Goal: Communication & Community: Answer question/provide support

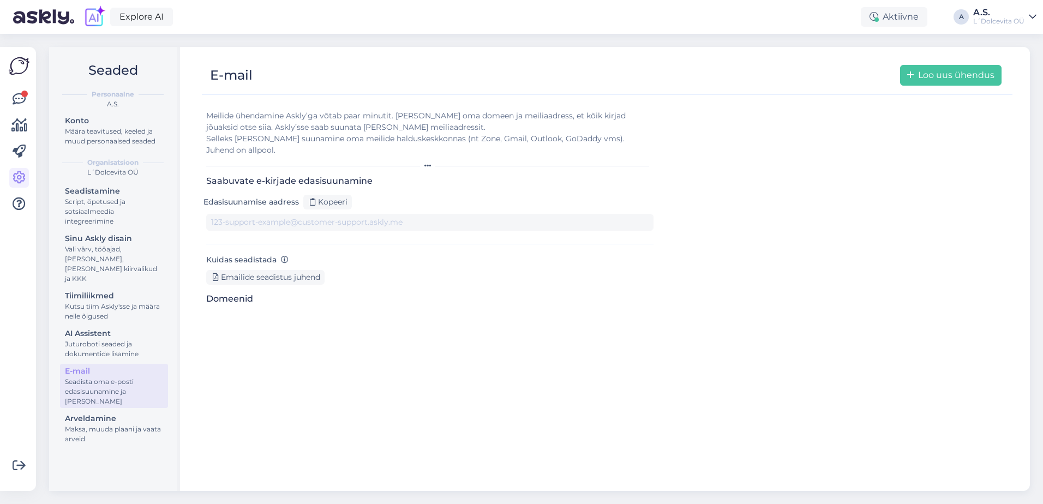
type input "[DOMAIN_NAME][EMAIL_ADDRESS][DOMAIN_NAME]"
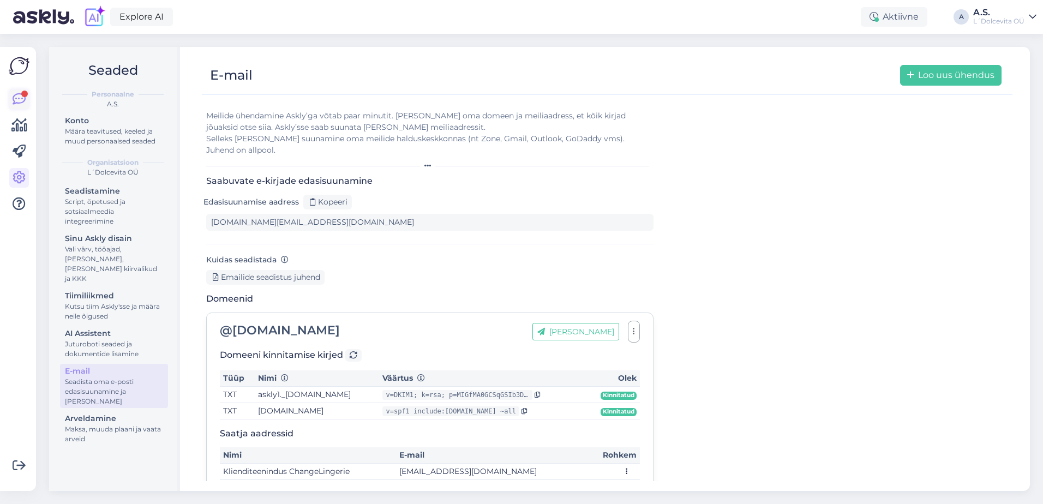
click at [12, 97] on link at bounding box center [19, 99] width 20 height 20
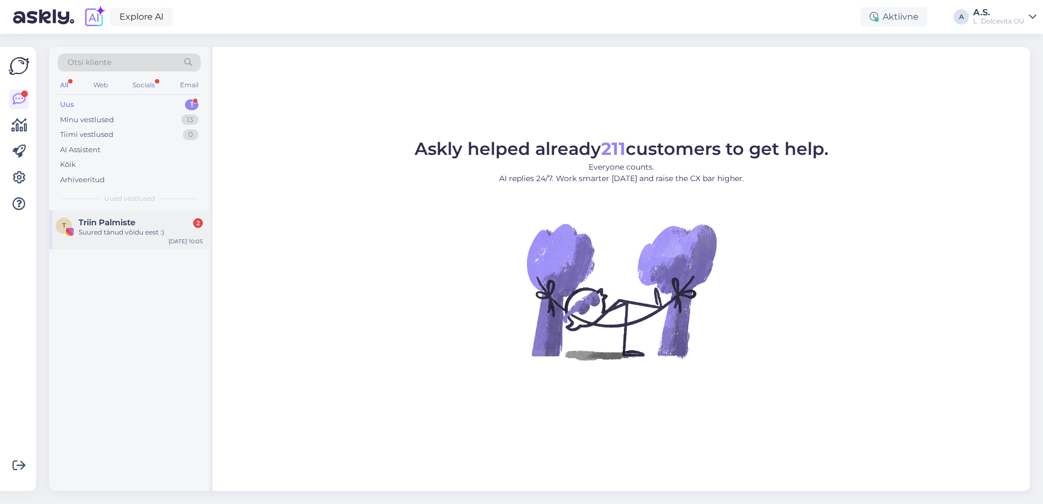
click at [98, 238] on div "T Triin Palmiste 2 Suured tänud võidu eest :) [DATE] 10:05" at bounding box center [129, 229] width 160 height 39
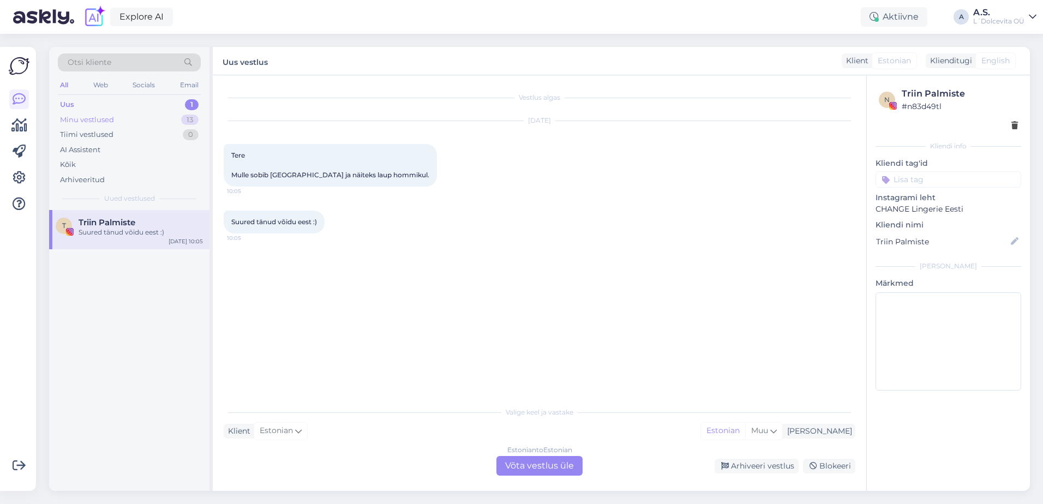
click at [79, 118] on div "Minu vestlused" at bounding box center [87, 120] width 54 height 11
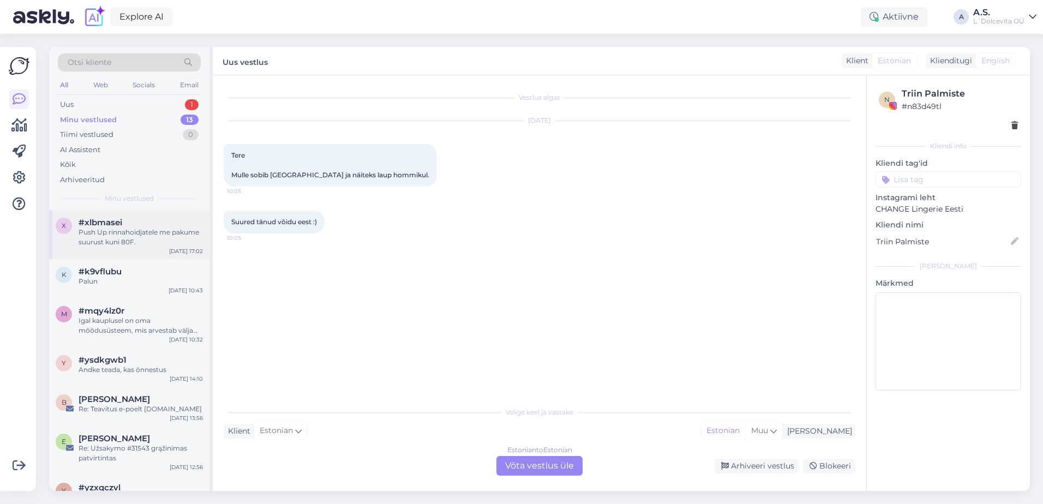
click at [145, 247] on div "Push Up rinnahoidjatele me pakume suurust kuni 80F." at bounding box center [141, 237] width 124 height 20
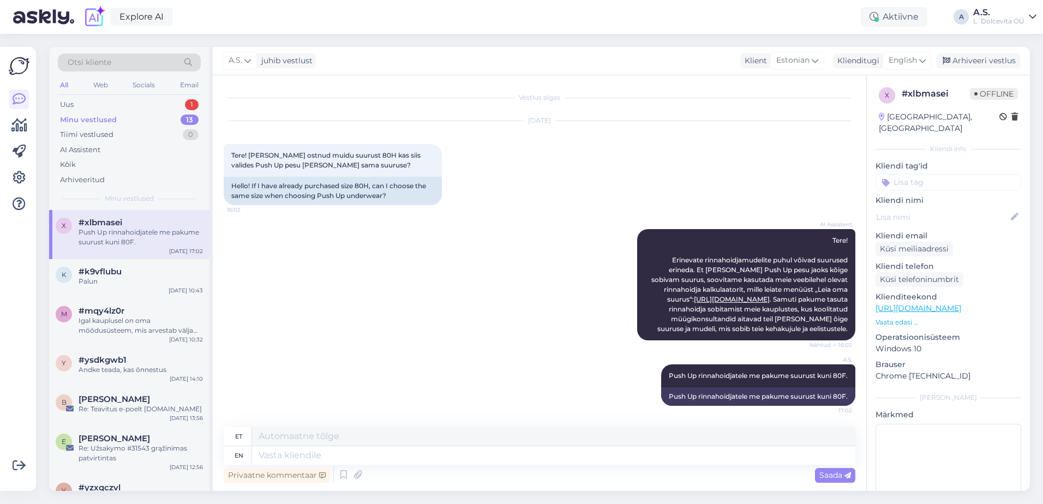
scroll to position [10, 0]
click at [92, 103] on div "Uus 1" at bounding box center [129, 104] width 143 height 15
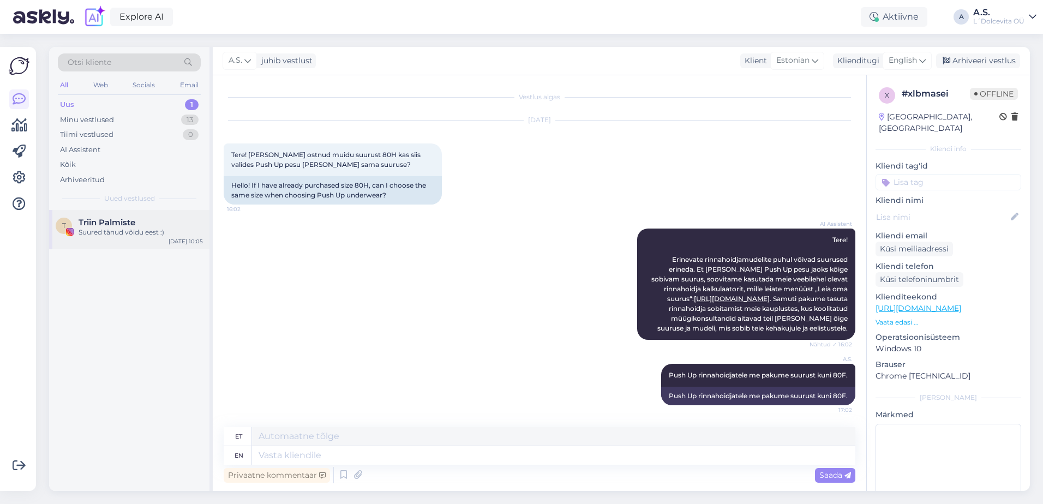
click at [121, 241] on div "T Triin Palmiste Suured tänud võidu eest :) [DATE] 10:05" at bounding box center [129, 229] width 160 height 39
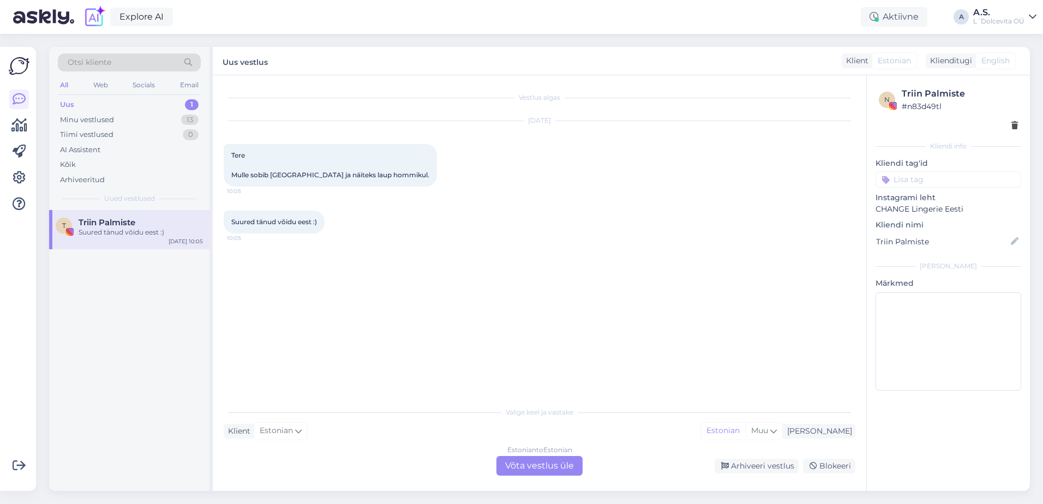
click at [538, 463] on div "Estonian to Estonian Võta vestlus üle" at bounding box center [539, 466] width 86 height 20
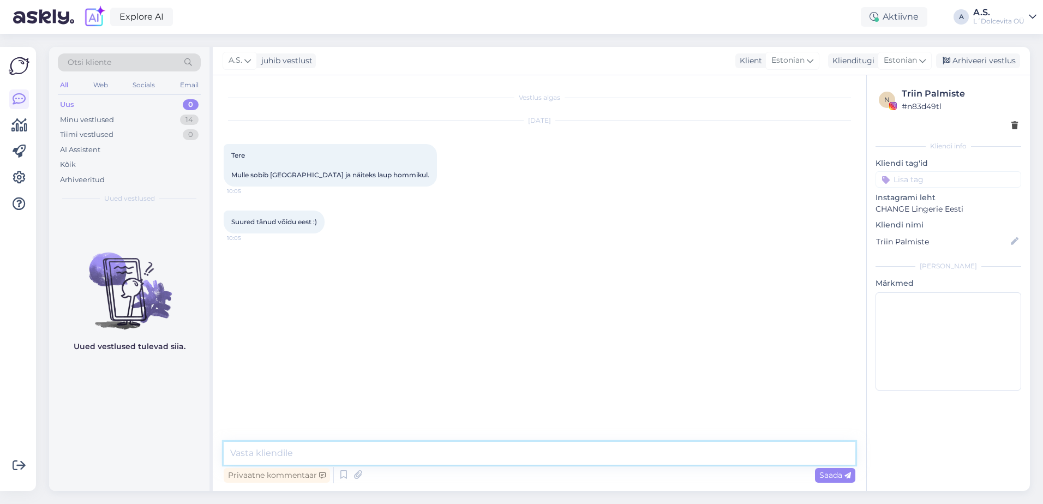
click at [394, 451] on textarea at bounding box center [540, 453] width 632 height 23
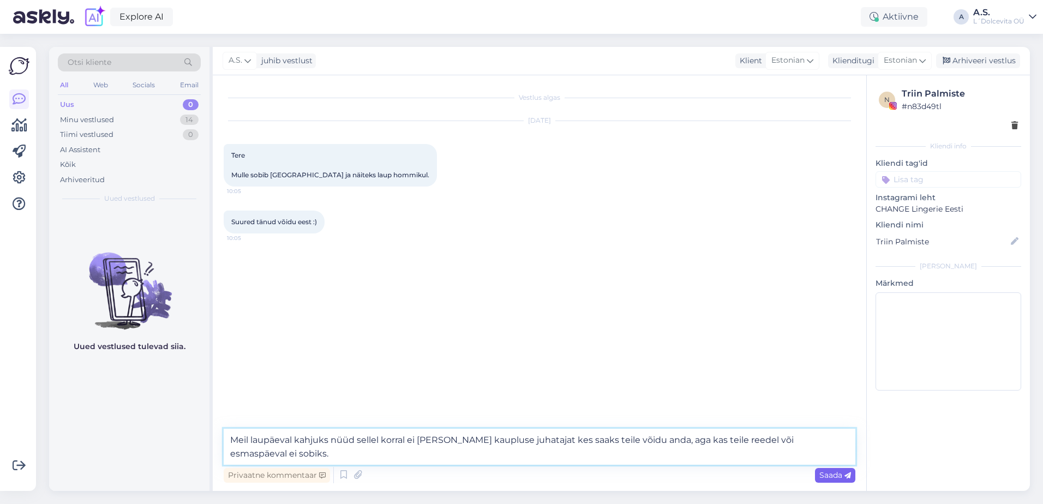
type textarea "Meil laupäeval kahjuks nüüd sellel korral ei [PERSON_NAME] kaupluse juhatajat k…"
click at [825, 470] on div "Saada" at bounding box center [835, 475] width 40 height 15
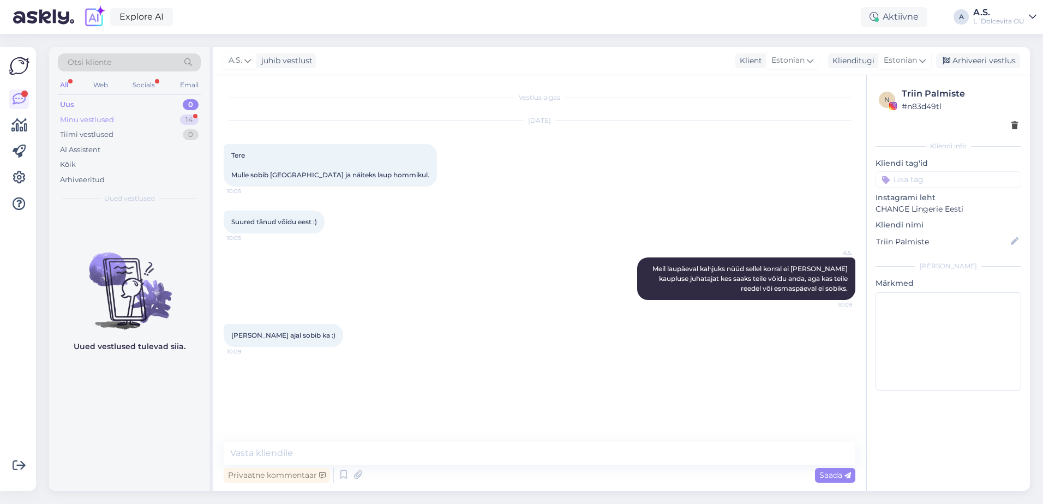
click at [141, 119] on div "Minu vestlused 14" at bounding box center [129, 119] width 143 height 15
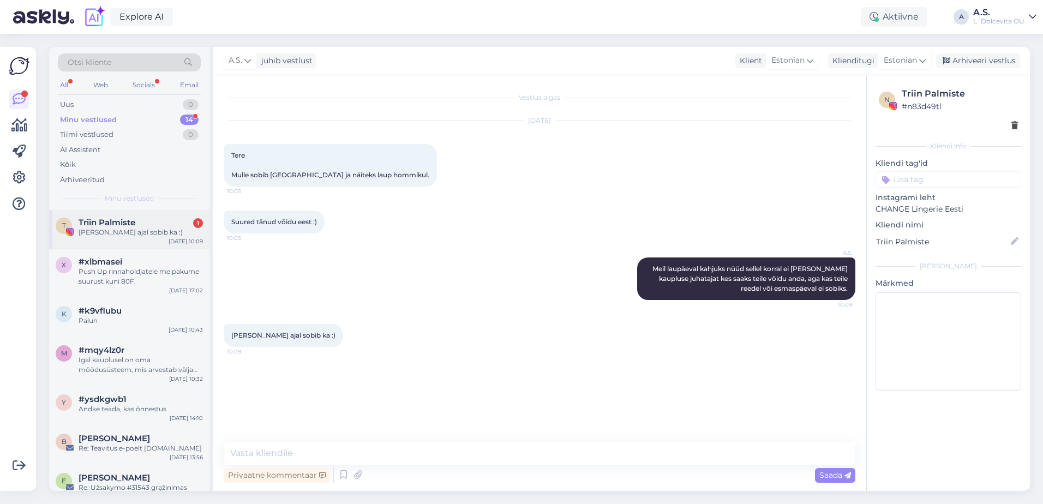
click at [128, 241] on div "T Triin Palmiste 1 [PERSON_NAME] ajal sobib ka :) [DATE] 10:09" at bounding box center [129, 229] width 160 height 39
click at [121, 235] on div "Teeme 12" at bounding box center [141, 232] width 124 height 10
click at [106, 122] on div "Minu vestlused" at bounding box center [88, 120] width 57 height 11
click at [119, 237] on div "Teeme 12" at bounding box center [141, 232] width 124 height 10
click at [327, 452] on textarea at bounding box center [540, 453] width 632 height 23
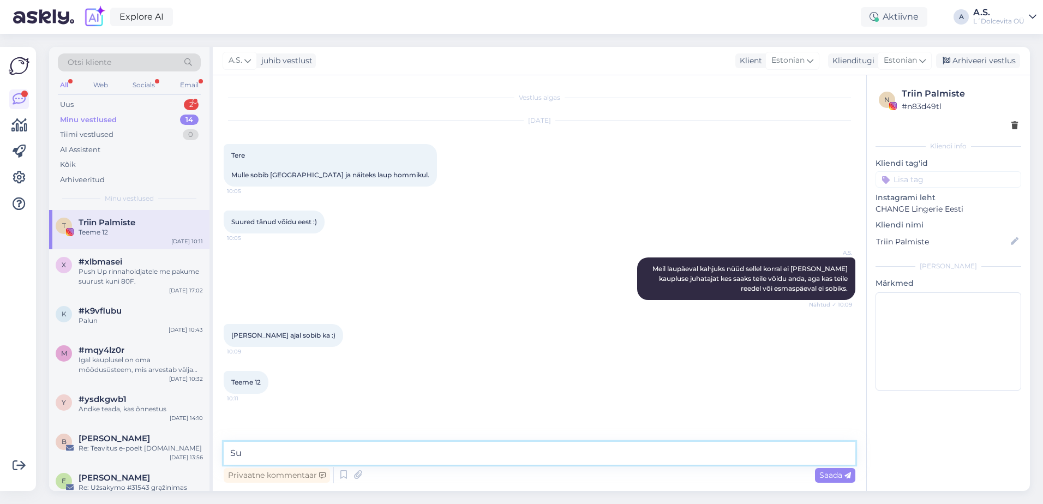
type textarea "S"
type textarea "Sobib, oootame teid [PERSON_NAME] 12.00"
click at [832, 476] on span "Saada" at bounding box center [835, 475] width 32 height 10
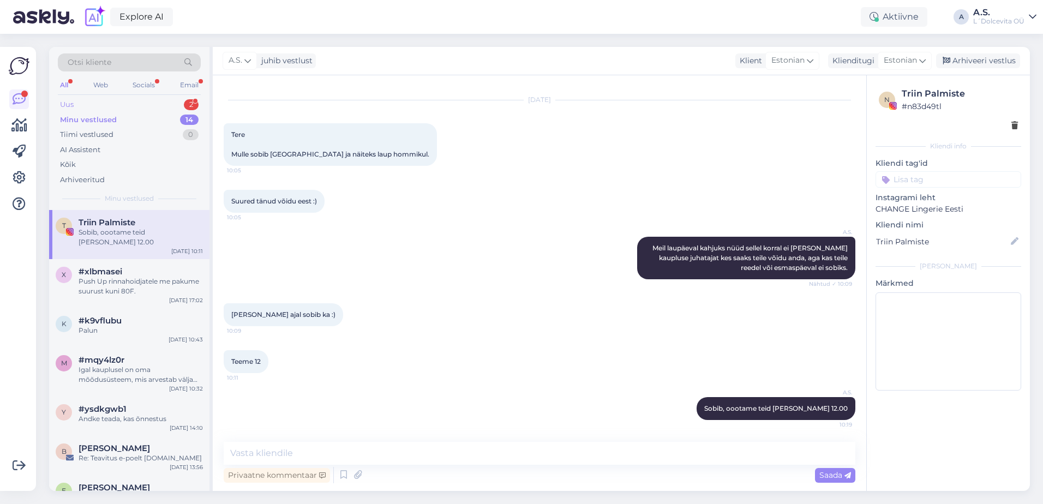
click at [123, 104] on div "Uus 2" at bounding box center [129, 104] width 143 height 15
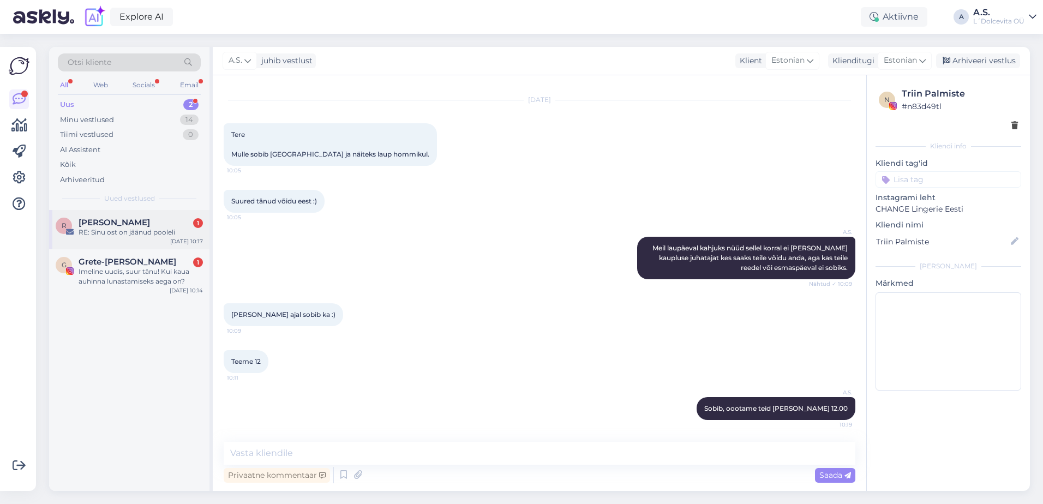
click at [118, 239] on div "R Reelika Sippol 1 RE: Sinu ost on jäänud pooleli [DATE] 10:17" at bounding box center [129, 229] width 160 height 39
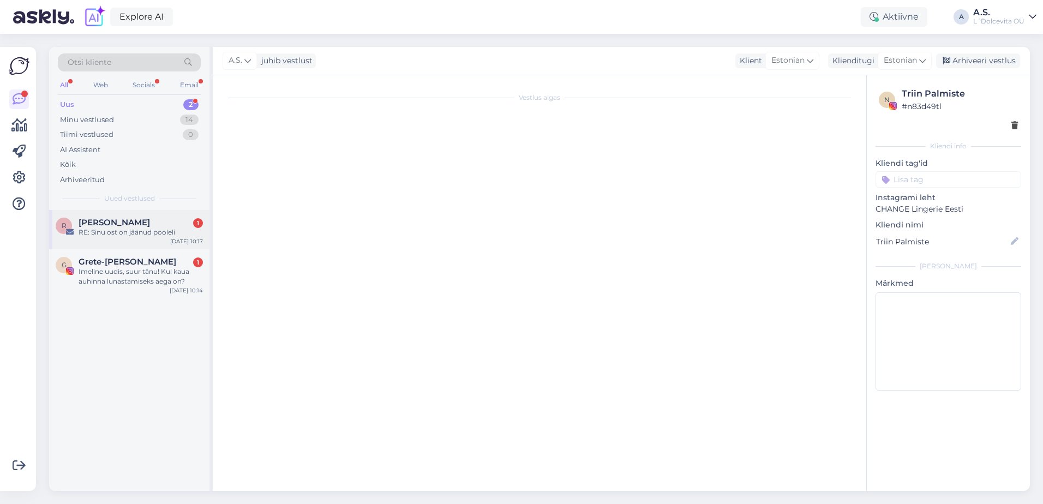
scroll to position [0, 0]
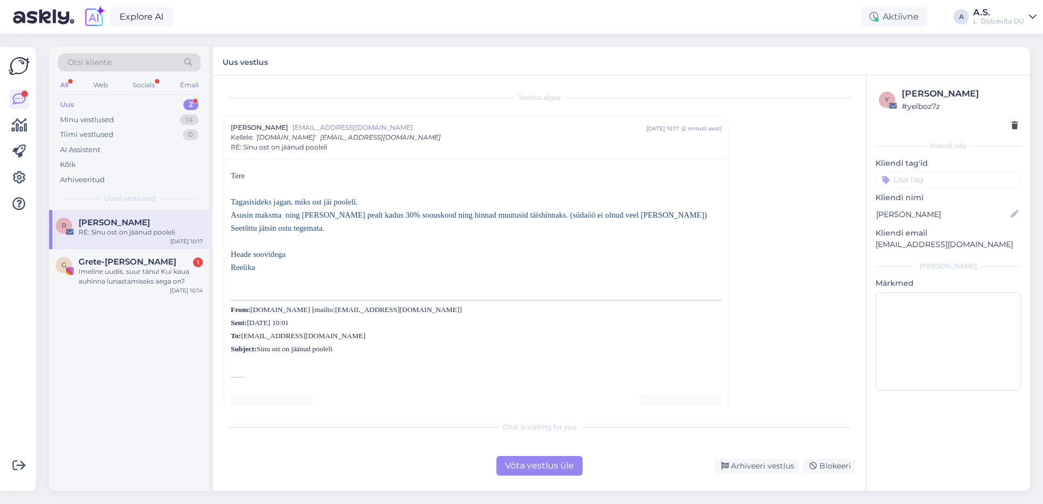
click at [524, 467] on div "Võta vestlus üle" at bounding box center [539, 466] width 86 height 20
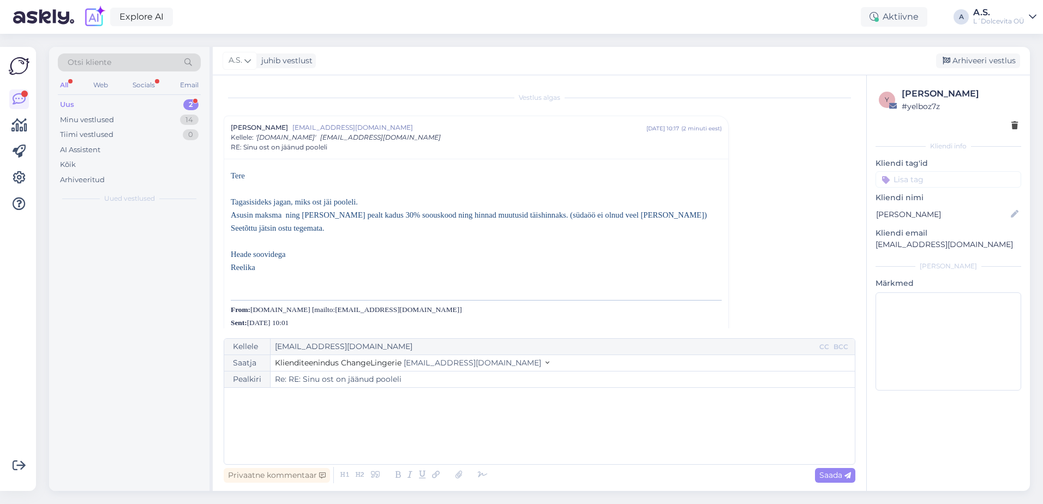
scroll to position [29, 0]
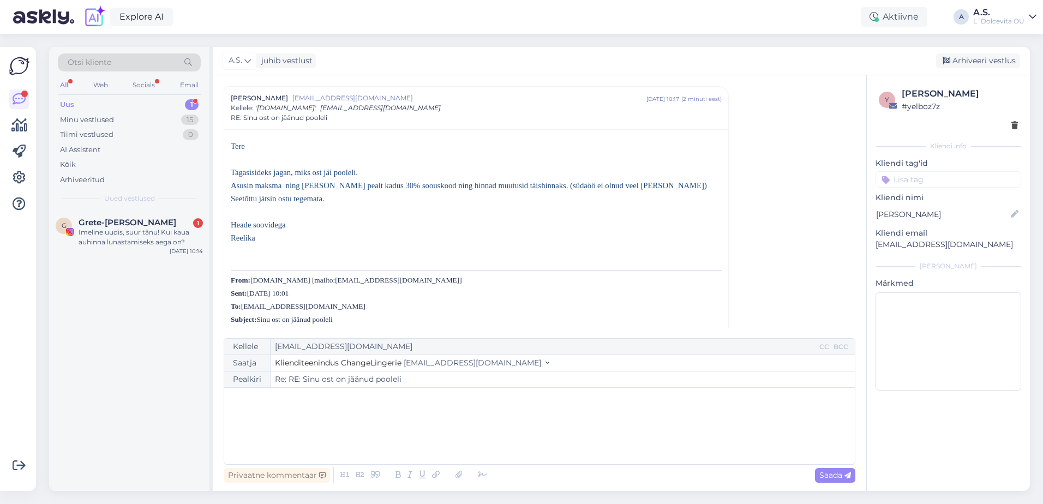
click at [245, 414] on div "﻿" at bounding box center [540, 425] width 620 height 65
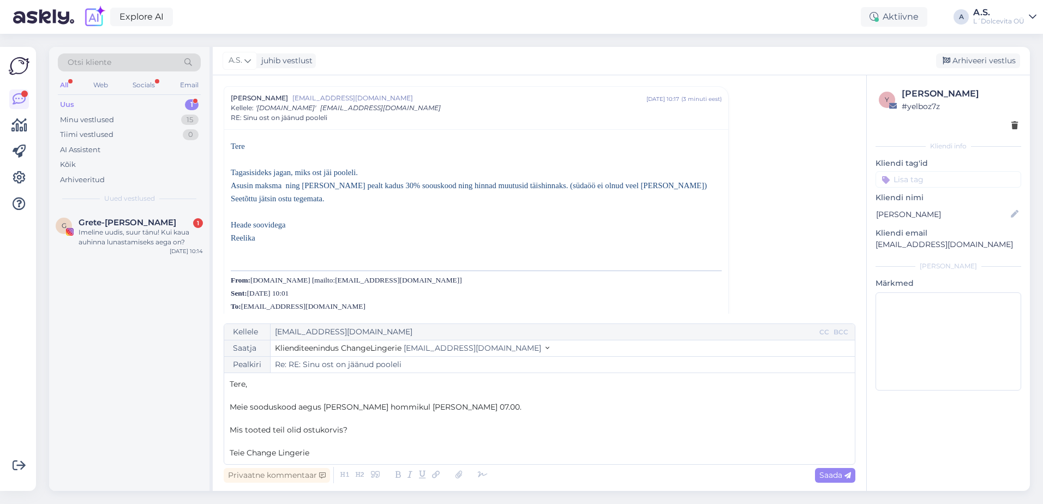
click at [368, 429] on p "Mis tooted teil olid ostukorvis?" at bounding box center [540, 429] width 620 height 11
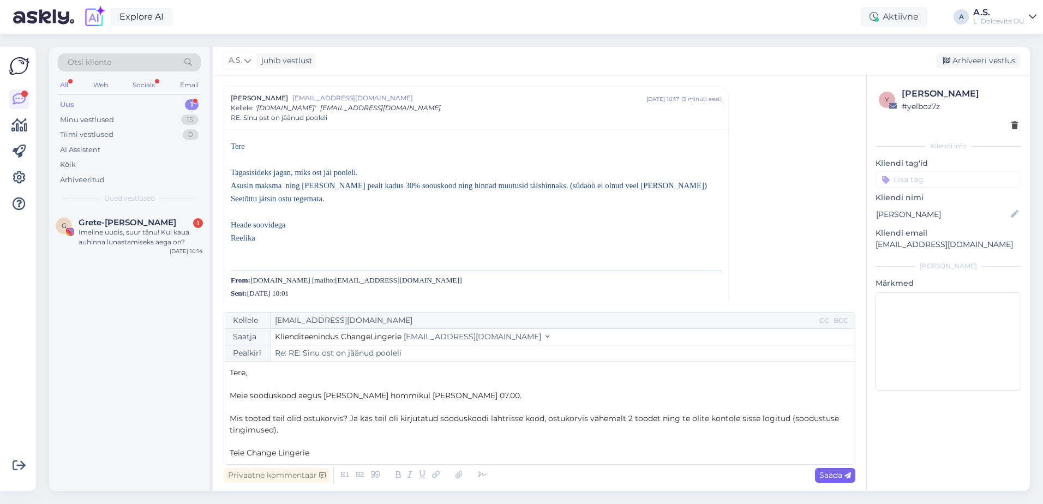
click at [827, 475] on span "Saada" at bounding box center [835, 475] width 32 height 10
type input "Re: RE: Sinu ost on jäänud pooleli"
